Goal: Navigation & Orientation: Go to known website

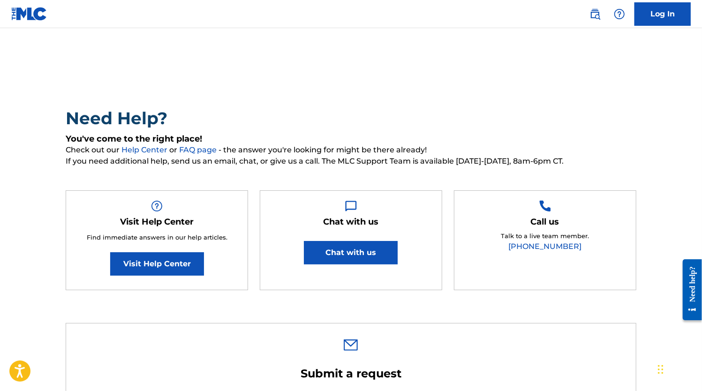
click at [28, 12] on img at bounding box center [29, 14] width 36 height 14
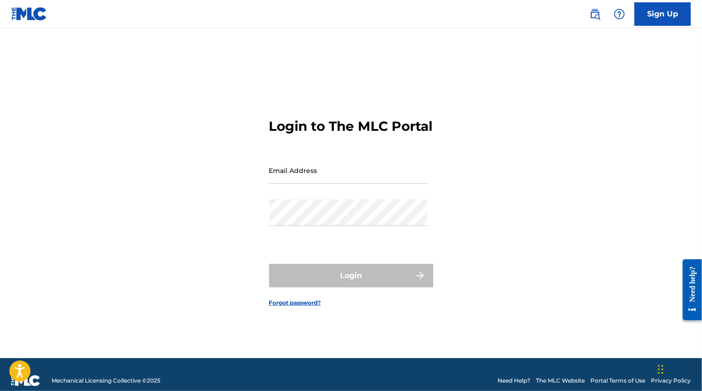
click at [34, 15] on img at bounding box center [29, 14] width 36 height 14
